Goal: Information Seeking & Learning: Learn about a topic

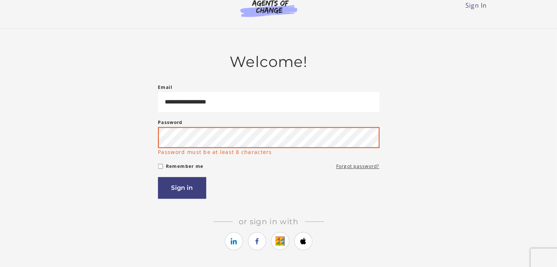
click at [172, 171] on button "Sign in" at bounding box center [195, 181] width 47 height 21
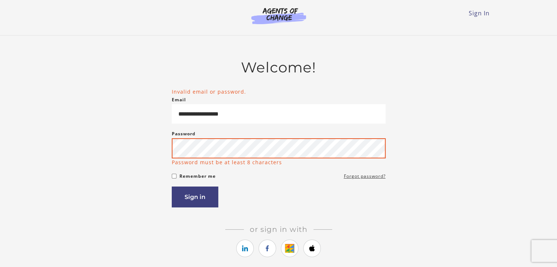
click at [172, 187] on button "Sign in" at bounding box center [195, 197] width 47 height 21
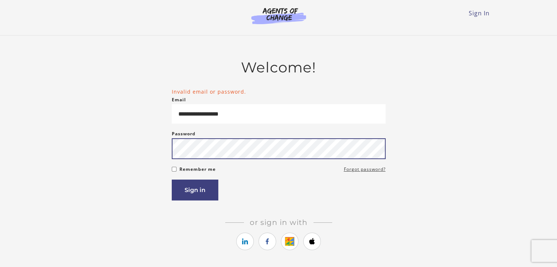
click at [172, 180] on button "Sign in" at bounding box center [195, 190] width 47 height 21
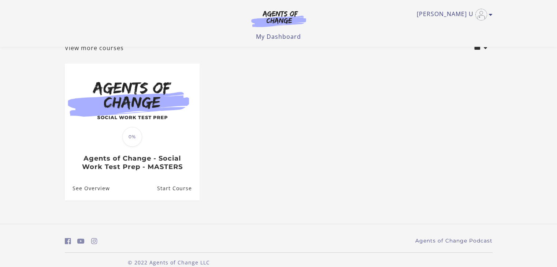
scroll to position [53, 0]
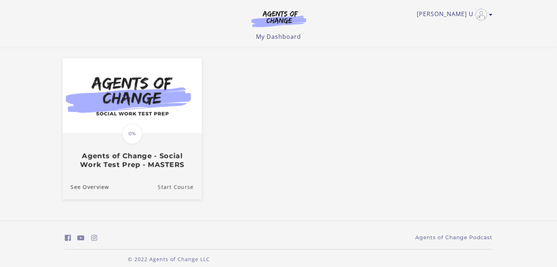
click at [168, 191] on link "Start Course" at bounding box center [179, 187] width 44 height 25
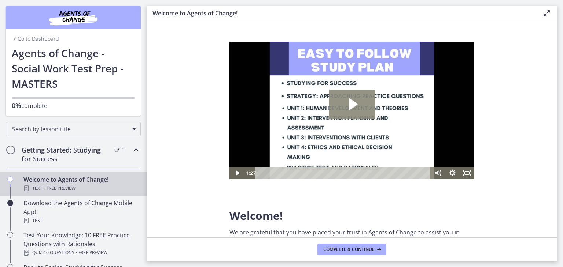
click at [351, 103] on icon "Play Video: c1o6hcmjueu5qasqsu00.mp4" at bounding box center [352, 105] width 9 height 12
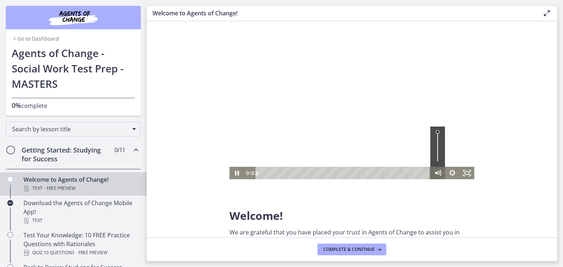
click at [435, 173] on icon "Mute" at bounding box center [435, 173] width 3 height 4
click at [435, 173] on icon "Unmute" at bounding box center [436, 173] width 3 height 4
drag, startPoint x: 288, startPoint y: 171, endPoint x: 248, endPoint y: 168, distance: 39.7
click at [248, 168] on div "0:00 0:00" at bounding box center [337, 173] width 186 height 12
click at [238, 170] on icon "Pause" at bounding box center [237, 173] width 18 height 15
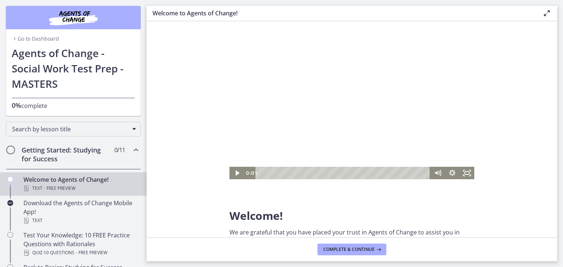
click at [353, 160] on div at bounding box center [351, 111] width 245 height 138
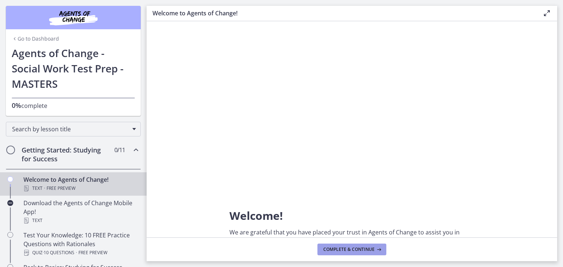
click at [357, 247] on span "Complete & continue" at bounding box center [348, 250] width 51 height 6
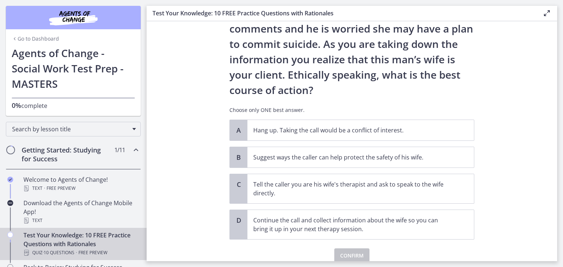
scroll to position [71, 0]
click at [260, 192] on p "Tell the caller you are his wife's therapist and ask to speak to the wife direc…" at bounding box center [353, 188] width 200 height 18
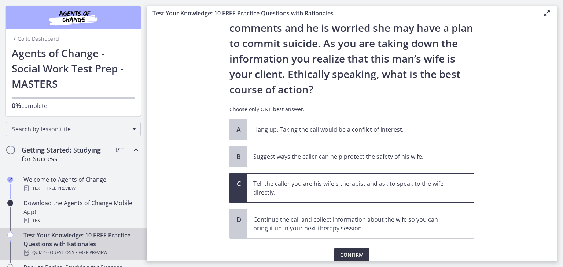
click at [352, 251] on span "Confirm" at bounding box center [351, 255] width 23 height 9
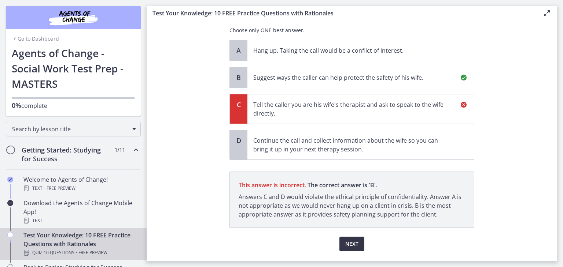
scroll to position [168, 0]
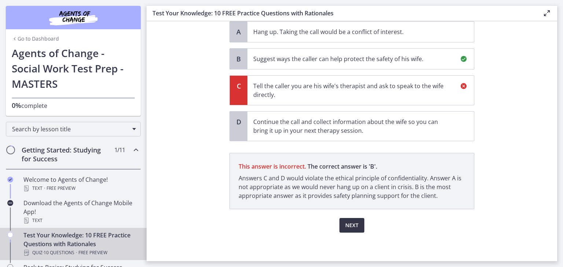
click at [349, 224] on span "Next" at bounding box center [351, 225] width 13 height 9
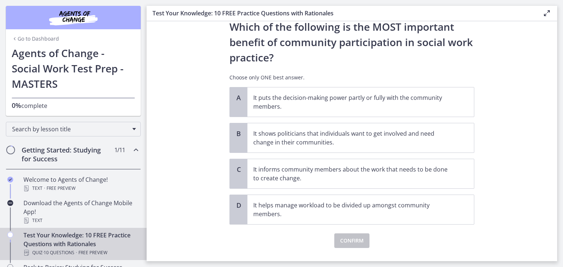
scroll to position [22, 0]
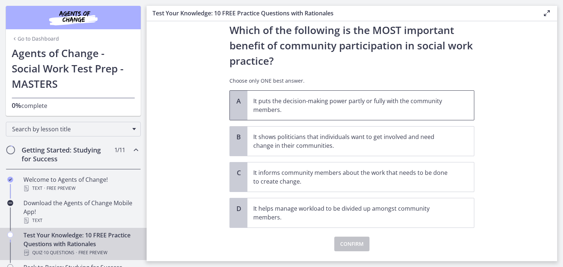
click at [286, 108] on p "It puts the decision-making power partly or fully with the community members." at bounding box center [353, 106] width 200 height 18
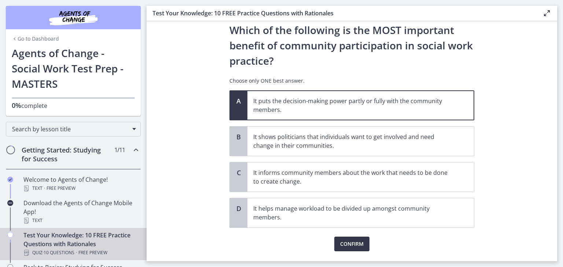
click at [351, 245] on span "Confirm" at bounding box center [351, 244] width 23 height 9
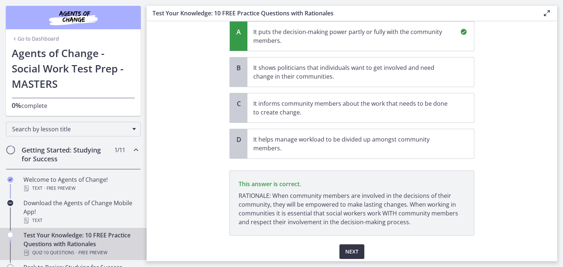
scroll to position [118, 0]
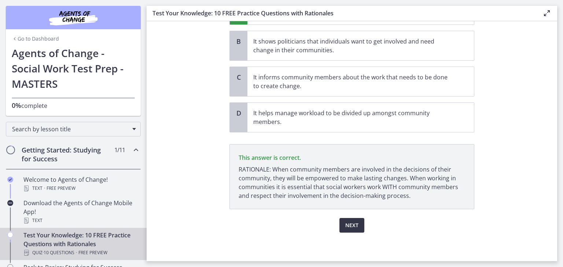
click at [346, 223] on span "Next" at bounding box center [351, 225] width 13 height 9
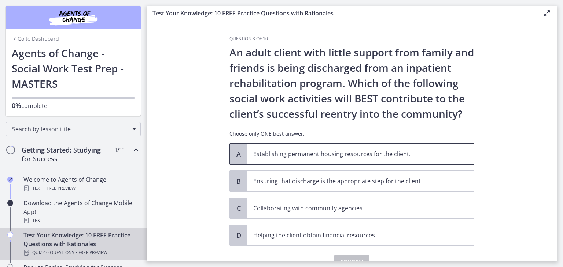
click at [271, 158] on p "Establishing permanent housing resources for the client." at bounding box center [353, 154] width 200 height 9
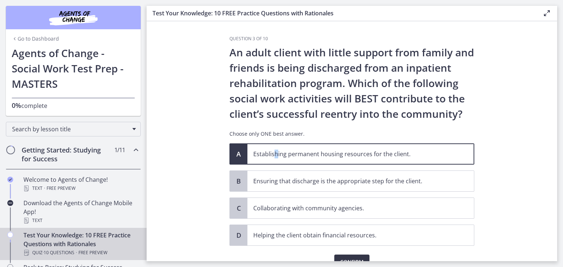
click at [343, 258] on span "Confirm" at bounding box center [351, 262] width 23 height 9
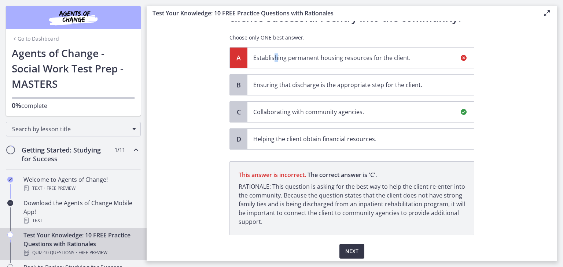
scroll to position [122, 0]
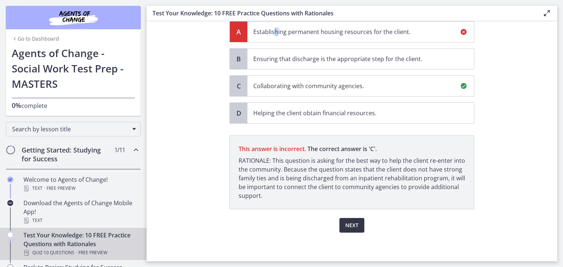
click at [348, 223] on span "Next" at bounding box center [351, 225] width 13 height 9
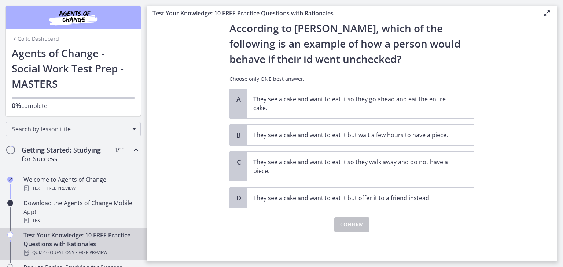
scroll to position [0, 0]
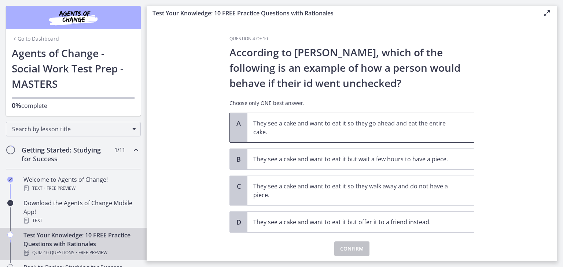
click at [265, 132] on p "They see a cake and want to eat it so they go ahead and eat the entire cake." at bounding box center [353, 128] width 200 height 18
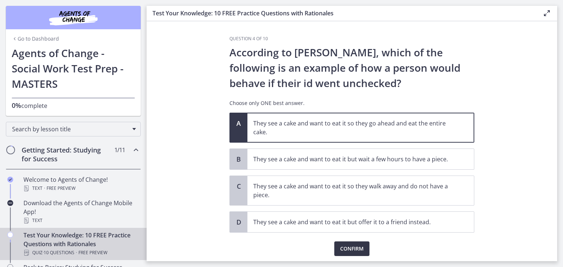
click at [352, 251] on span "Confirm" at bounding box center [351, 249] width 23 height 9
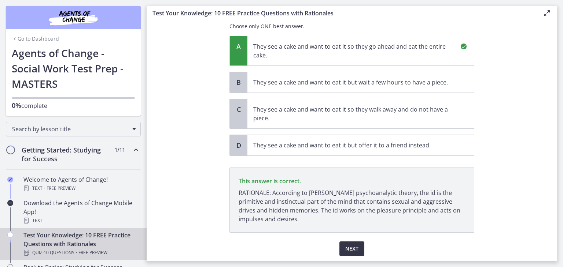
scroll to position [100, 0]
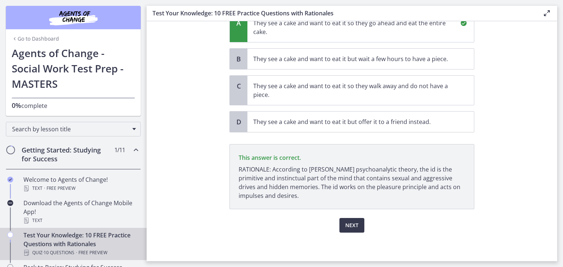
click at [260, 199] on p "RATIONALE: According to Freud’s psychoanalytic theory, the id is the primitive …" at bounding box center [351, 182] width 226 height 35
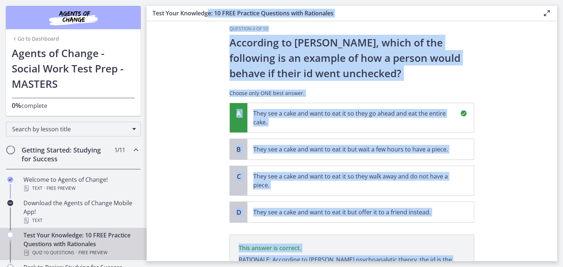
scroll to position [0, 0]
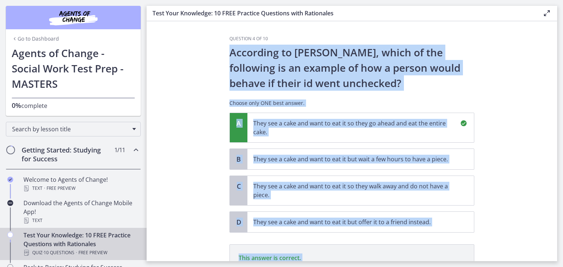
drag, startPoint x: 266, startPoint y: 200, endPoint x: 226, endPoint y: 56, distance: 148.9
click at [226, 56] on div "Question 4 of 10 According to Freud, which of the following is an example of ho…" at bounding box center [351, 149] width 256 height 226
copy div "According to Freud, which of the following is an example of how a person would …"
click at [197, 94] on section "Question 4 of 10 According to Freud, which of the following is an example of ho…" at bounding box center [352, 141] width 410 height 240
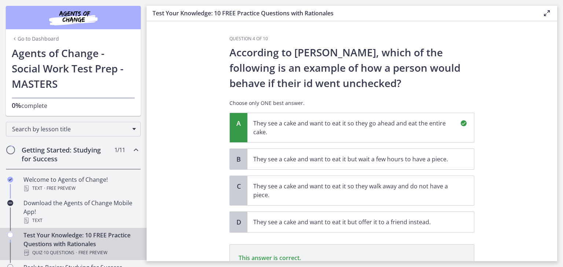
drag, startPoint x: 557, startPoint y: 120, endPoint x: 559, endPoint y: 173, distance: 52.4
click at [559, 173] on main "Test Your Knowledge: 10 FREE Practice Questions with Rationales Enable fullscre…" at bounding box center [355, 133] width 416 height 267
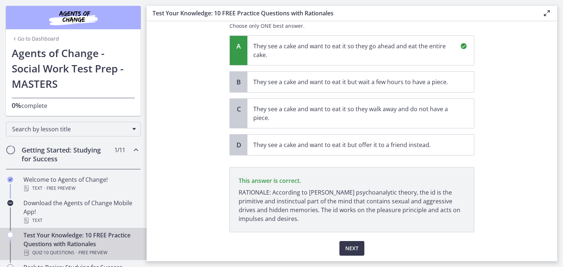
scroll to position [100, 0]
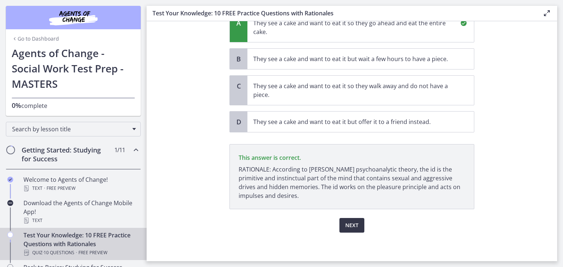
click at [353, 222] on span "Next" at bounding box center [351, 225] width 13 height 9
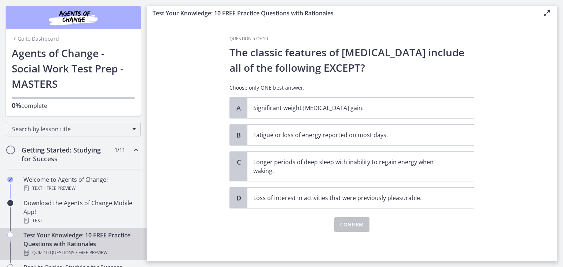
scroll to position [0, 0]
click at [262, 113] on span "Significant weight loss or weight gain." at bounding box center [360, 108] width 226 height 21
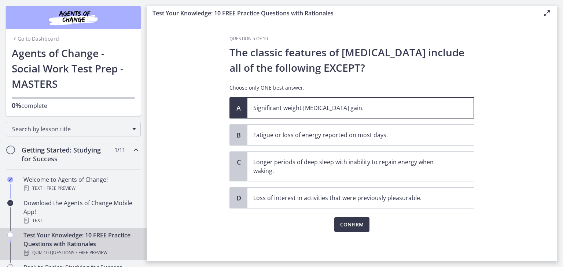
click at [372, 77] on div "The classic features of depression include all of the following EXCEPT? Choose …" at bounding box center [351, 71] width 245 height 53
click at [360, 199] on p "Loss of interest in activities that were previously pleasurable." at bounding box center [353, 198] width 200 height 9
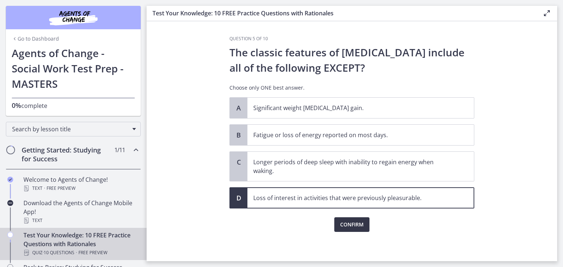
click at [350, 226] on span "Confirm" at bounding box center [351, 224] width 23 height 9
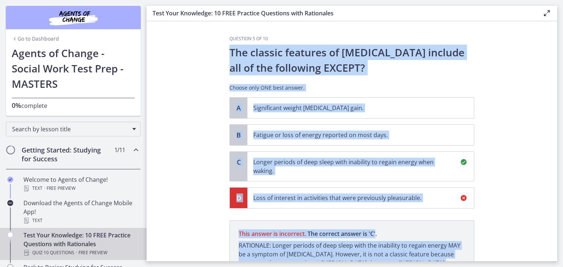
drag, startPoint x: 400, startPoint y: 199, endPoint x: 211, endPoint y: 56, distance: 236.3
click at [211, 56] on section "Question 5 of 10 The classic features of depression include all of the followin…" at bounding box center [352, 141] width 410 height 240
copy div "The classic features of depression include all of the following EXCEPT? Choose …"
click at [178, 58] on section "Question 5 of 10 The classic features of depression include all of the followin…" at bounding box center [352, 141] width 410 height 240
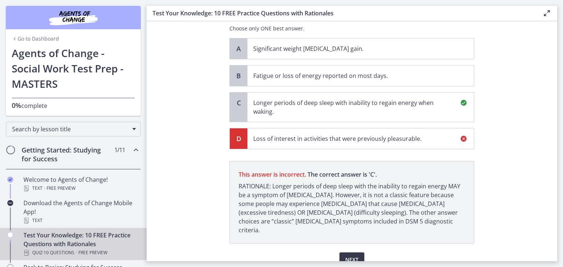
scroll to position [85, 0]
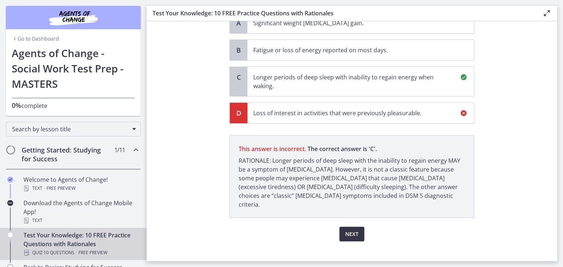
click at [349, 230] on span "Next" at bounding box center [351, 234] width 13 height 9
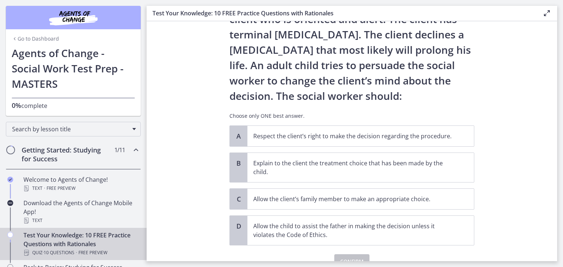
scroll to position [52, 0]
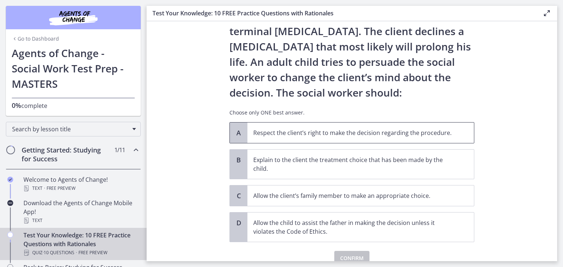
click at [258, 133] on p "Respect the client’s right to make the decision regarding the procedure." at bounding box center [353, 133] width 200 height 9
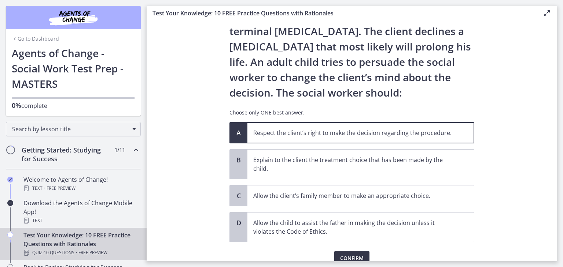
click at [350, 251] on button "Confirm" at bounding box center [351, 258] width 35 height 15
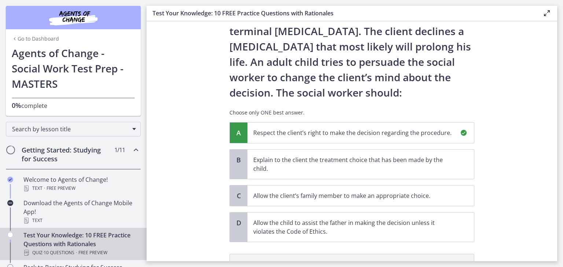
scroll to position [162, 0]
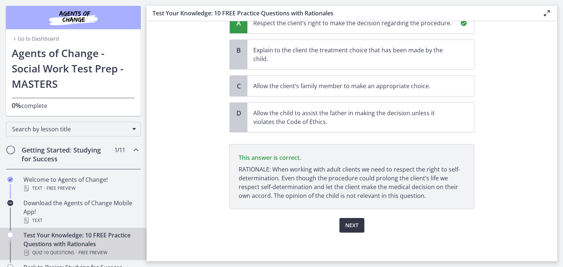
click at [353, 221] on span "Next" at bounding box center [351, 225] width 13 height 9
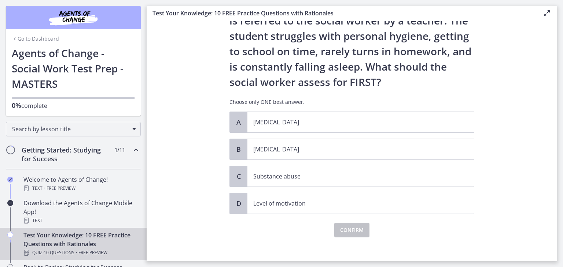
scroll to position [48, 0]
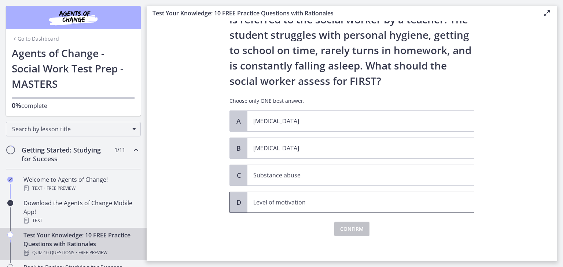
click at [317, 204] on p "Level of motivation" at bounding box center [353, 202] width 200 height 9
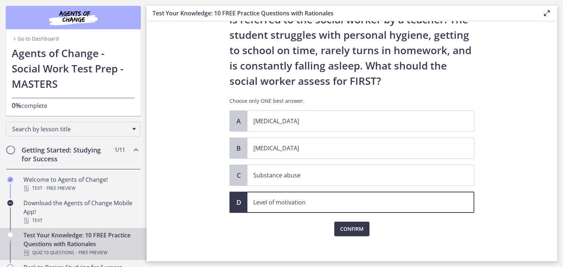
click at [355, 213] on div "Question 7 of 10 A 13-year-old male is referred to the social worker by a teach…" at bounding box center [351, 101] width 256 height 226
click at [348, 228] on span "Confirm" at bounding box center [351, 229] width 23 height 9
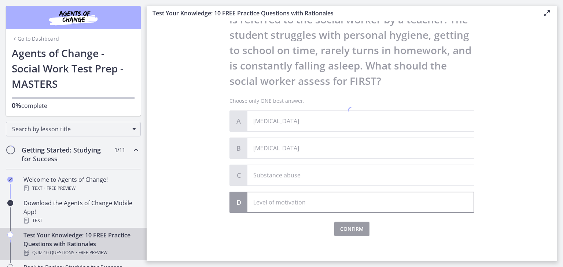
click at [348, 228] on div at bounding box center [351, 112] width 245 height 249
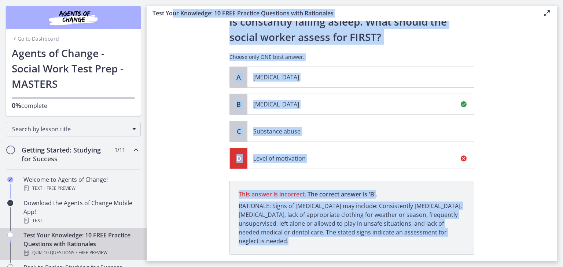
scroll to position [0, 0]
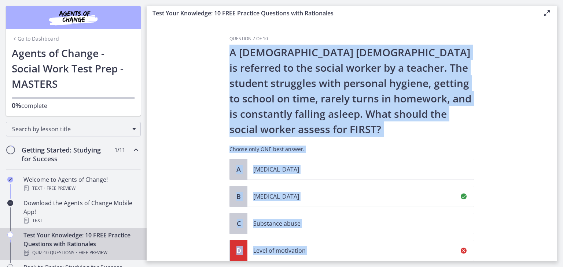
drag, startPoint x: 262, startPoint y: 196, endPoint x: 199, endPoint y: 50, distance: 159.4
click at [199, 50] on section "Question 7 of 10 A 13-year-old male is referred to the social worker by a teach…" at bounding box center [352, 141] width 410 height 240
copy div "A 13-year-old male is referred to the social worker by a teacher. The student s…"
click at [168, 97] on section "Question 7 of 10 A 13-year-old male is referred to the social worker by a teach…" at bounding box center [352, 141] width 410 height 240
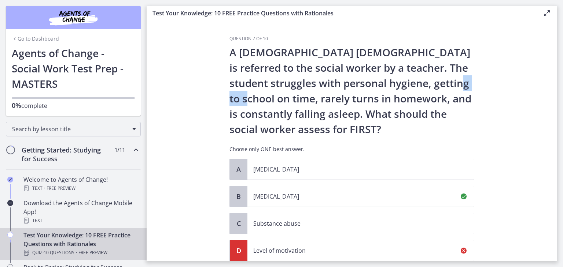
click at [168, 97] on section "Question 7 of 10 A 13-year-old male is referred to the social worker by a teach…" at bounding box center [352, 141] width 410 height 240
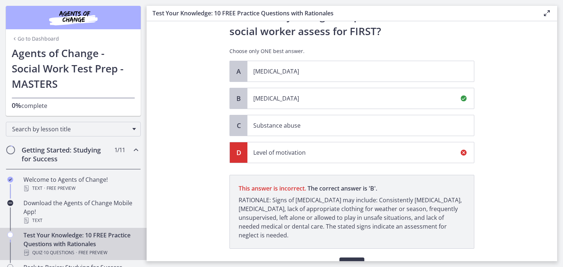
scroll to position [138, 0]
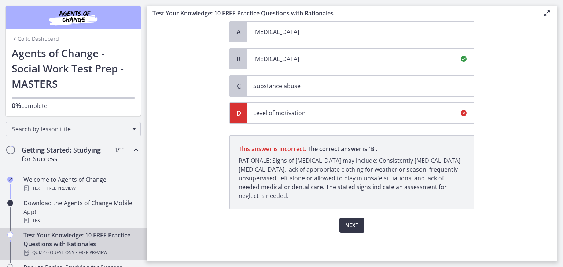
click at [352, 227] on span "Next" at bounding box center [351, 225] width 13 height 9
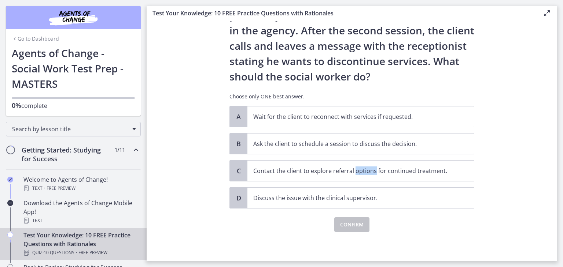
scroll to position [0, 0]
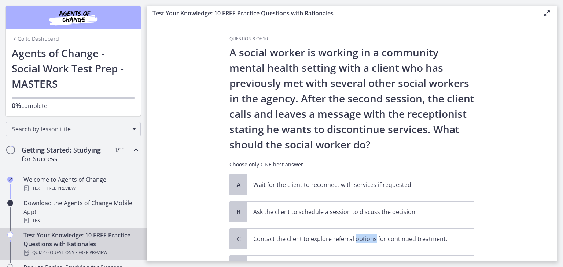
click at [352, 227] on div "A Wait for the client to reconnect with services if requested. B Ask the client…" at bounding box center [351, 225] width 245 height 103
click at [500, 237] on section "Question 8 of 10 A social worker is working in a community mental health settin…" at bounding box center [352, 141] width 410 height 240
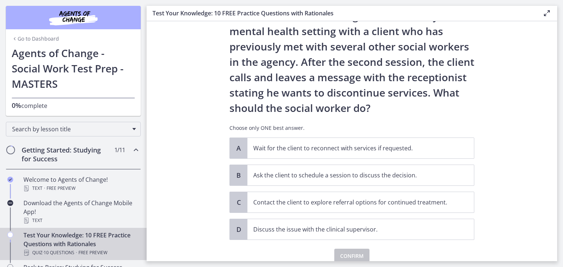
scroll to position [33, 0]
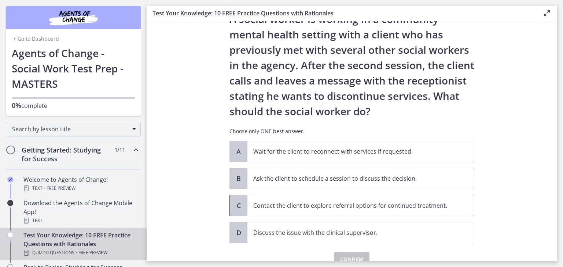
click at [299, 205] on p "Contact the client to explore referral options for continued treatment." at bounding box center [353, 205] width 200 height 9
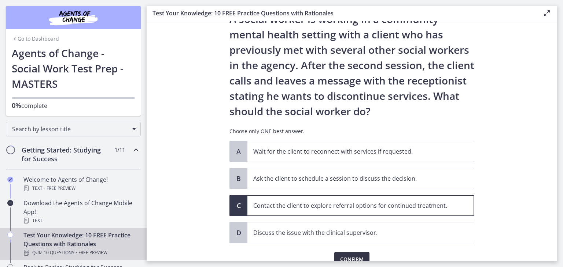
click at [340, 258] on span "Confirm" at bounding box center [351, 259] width 23 height 9
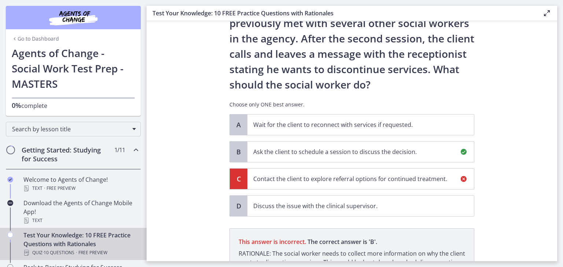
scroll to position [0, 0]
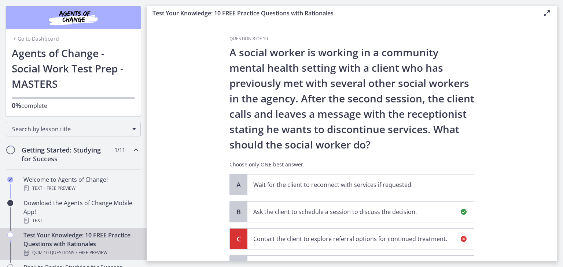
drag, startPoint x: 371, startPoint y: 200, endPoint x: 212, endPoint y: 53, distance: 216.2
click at [212, 53] on section "Question 8 of 10 A social worker is working in a community mental health settin…" at bounding box center [352, 141] width 410 height 240
copy div "A social worker is working in a community mental health setting with a client w…"
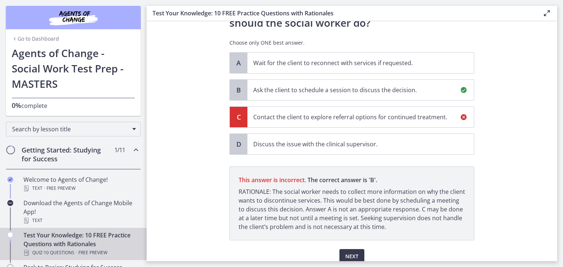
scroll to position [153, 0]
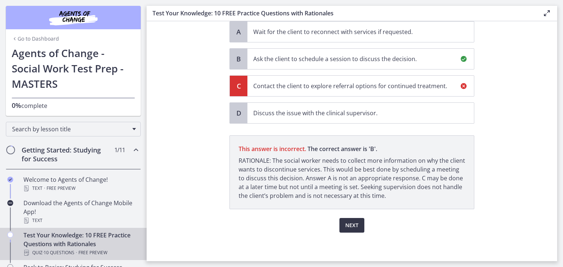
click at [345, 221] on span "Next" at bounding box center [351, 225] width 13 height 9
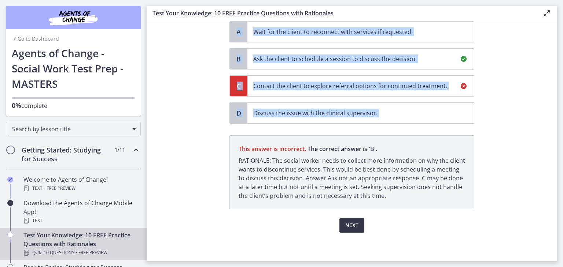
scroll to position [0, 0]
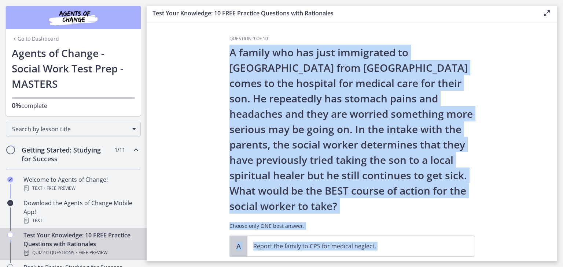
click at [389, 220] on div "A family who has just immigrated to the United States from Mexico comes to the …" at bounding box center [351, 140] width 245 height 191
click at [388, 220] on div "A family who has just immigrated to the United States from Mexico comes to the …" at bounding box center [351, 140] width 245 height 191
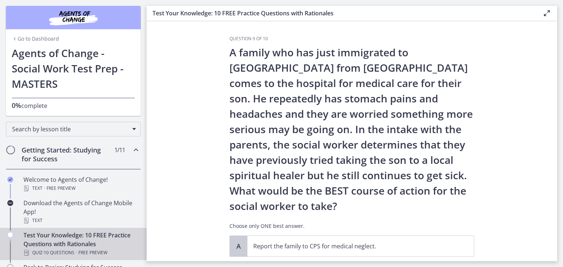
click at [388, 220] on div "A family who has just immigrated to the United States from Mexico comes to the …" at bounding box center [351, 140] width 245 height 191
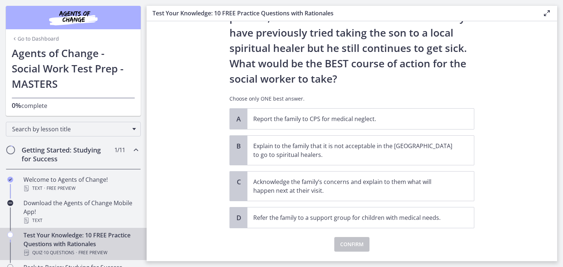
scroll to position [131, 0]
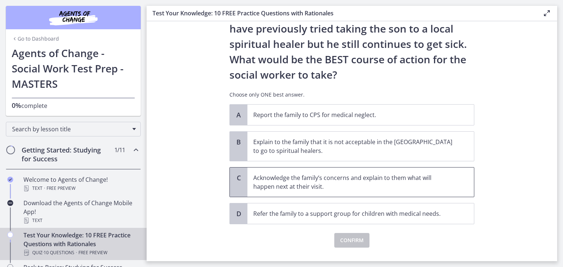
click at [355, 188] on p "Acknowledge the family’s concerns and explain to them what will happen next at …" at bounding box center [353, 183] width 200 height 18
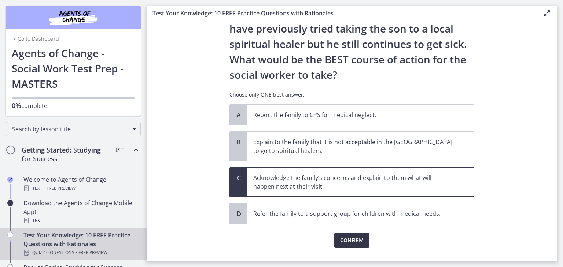
click at [355, 240] on span "Confirm" at bounding box center [351, 240] width 23 height 9
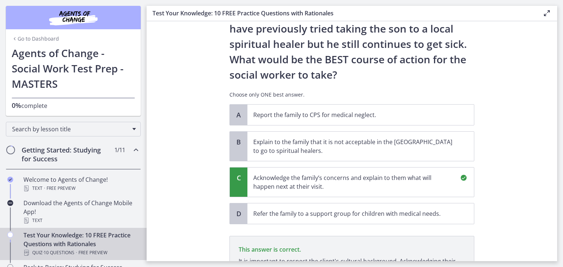
scroll to position [232, 0]
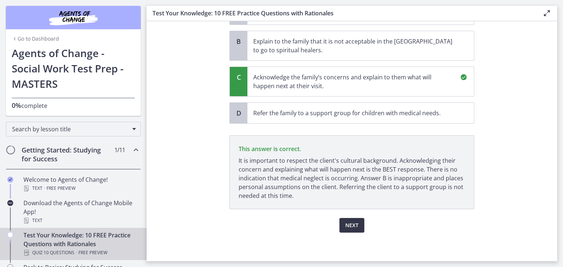
click at [351, 223] on span "Next" at bounding box center [351, 225] width 13 height 9
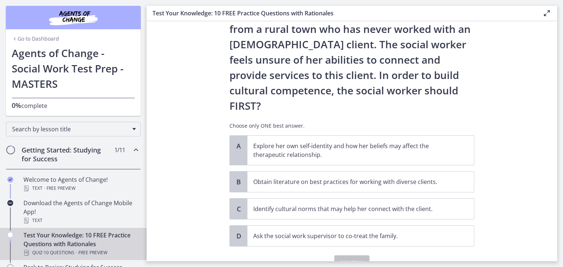
scroll to position [101, 0]
click at [383, 199] on span "Identify cultural norms that may help her connect with the client." at bounding box center [360, 209] width 226 height 21
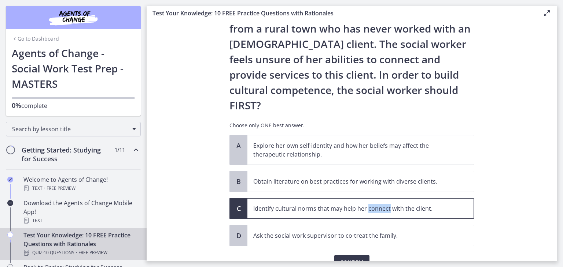
click at [383, 199] on span "Identify cultural norms that may help her connect with the client." at bounding box center [360, 209] width 226 height 21
click at [340, 258] on span "Confirm" at bounding box center [351, 262] width 23 height 9
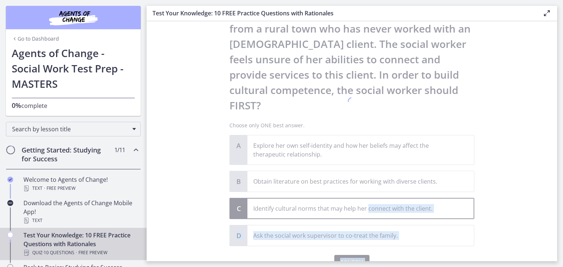
click at [337, 229] on div at bounding box center [351, 102] width 245 height 335
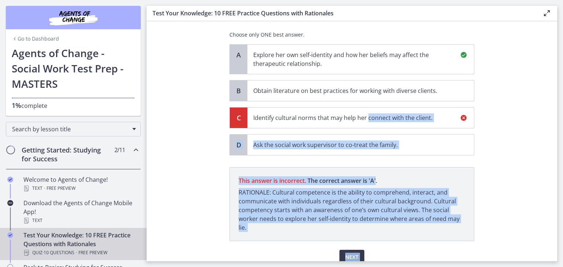
scroll to position [193, 0]
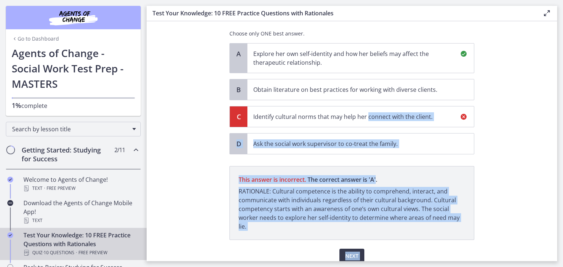
click at [435, 187] on p "RATIONALE: Cultural competence is the ability to comprehend, interact, and comm…" at bounding box center [351, 209] width 226 height 44
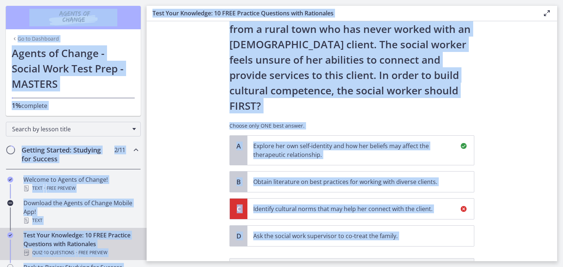
scroll to position [0, 0]
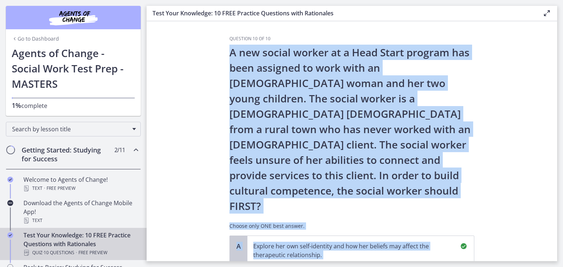
drag, startPoint x: 255, startPoint y: 194, endPoint x: 217, endPoint y: 55, distance: 143.8
click at [217, 55] on section "Question 10 of 10 A new social worker at a Head Start program has been assigned…" at bounding box center [352, 141] width 410 height 240
copy div "A new social worker at a Head Start program has been assigned to work with an A…"
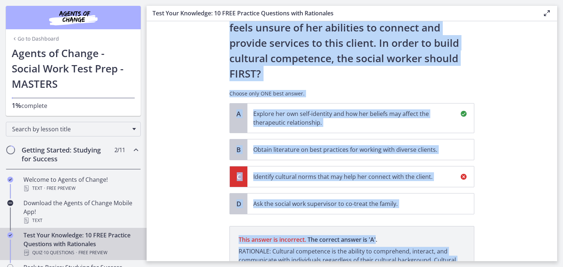
scroll to position [193, 0]
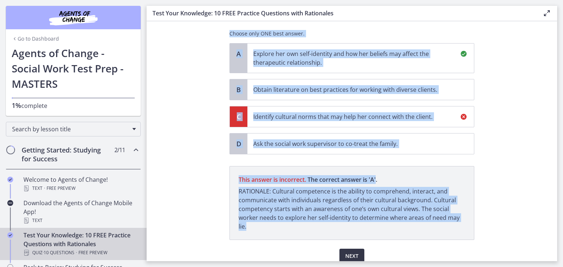
click at [352, 252] on span "Next" at bounding box center [351, 256] width 13 height 9
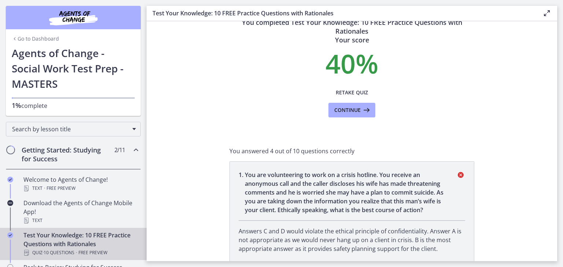
scroll to position [15, 0]
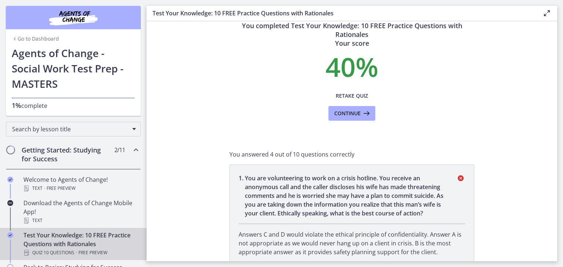
drag, startPoint x: 499, startPoint y: 64, endPoint x: 356, endPoint y: 128, distance: 157.2
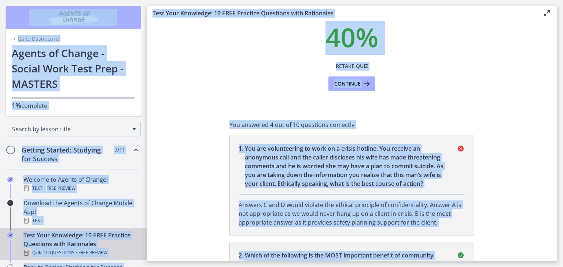
scroll to position [0, 0]
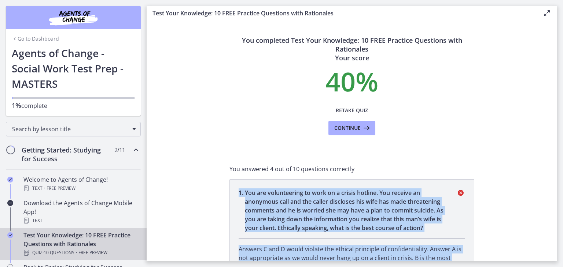
drag, startPoint x: 270, startPoint y: 222, endPoint x: 234, endPoint y: 192, distance: 46.0
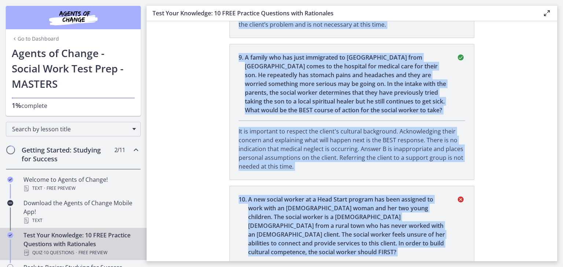
scroll to position [1061, 0]
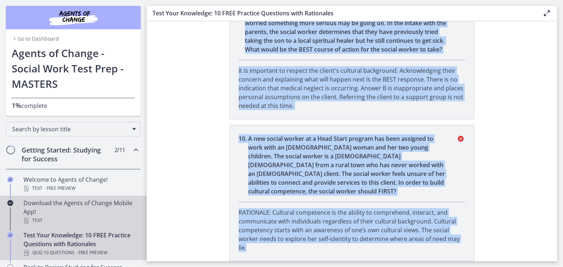
click at [29, 210] on div "Download the Agents of Change Mobile App! Text" at bounding box center [80, 212] width 114 height 26
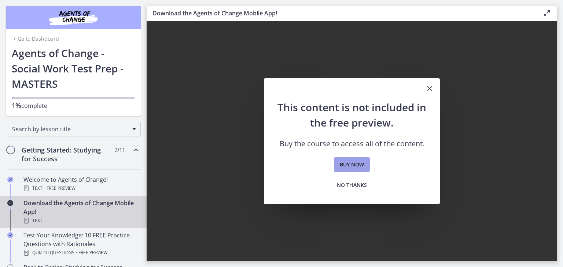
click at [347, 158] on link "Buy now" at bounding box center [352, 164] width 36 height 15
